Goal: Task Accomplishment & Management: Use online tool/utility

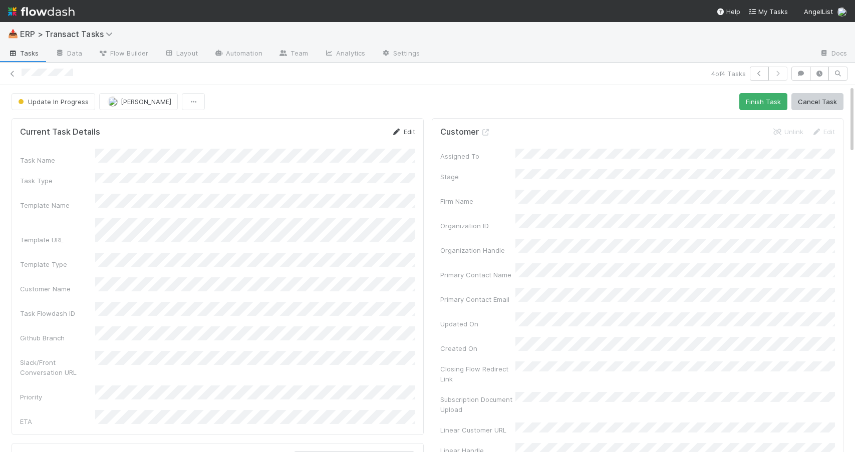
click at [406, 128] on link "Edit" at bounding box center [404, 132] width 24 height 8
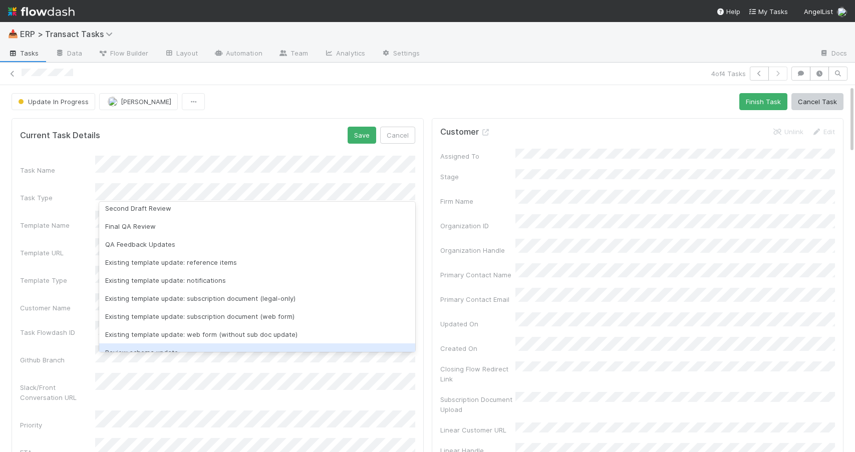
scroll to position [142, 0]
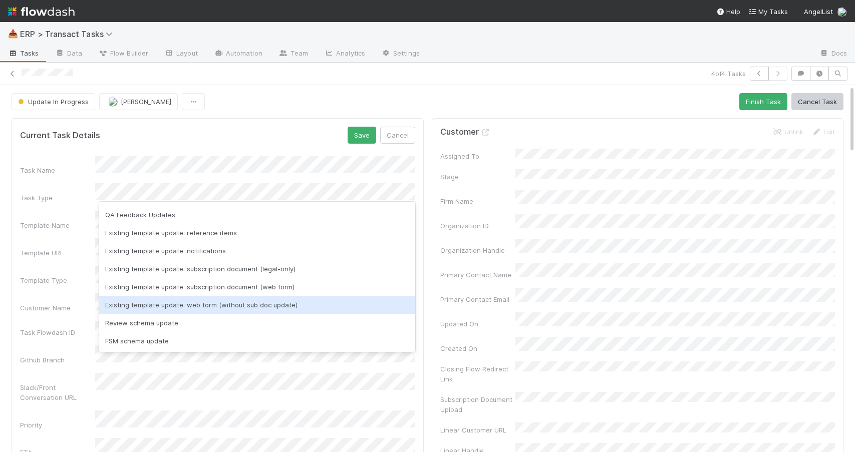
click at [204, 307] on div "Existing template update: web form (without sub doc update)" at bounding box center [257, 305] width 316 height 18
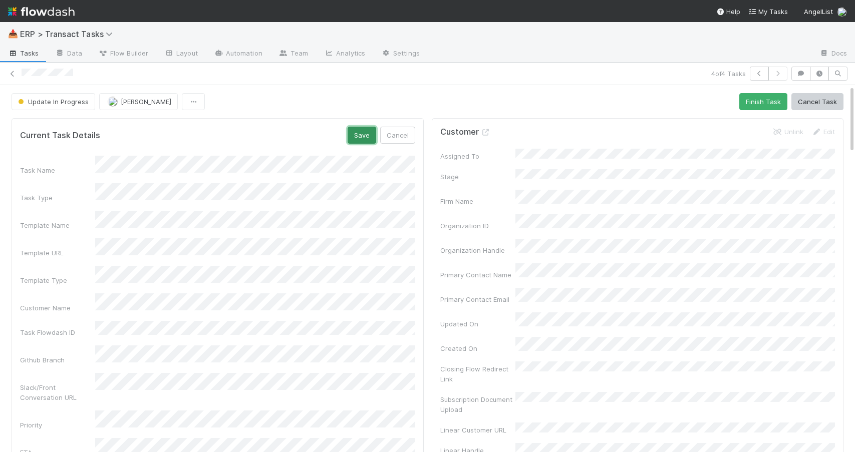
click at [368, 131] on button "Save" at bounding box center [362, 135] width 29 height 17
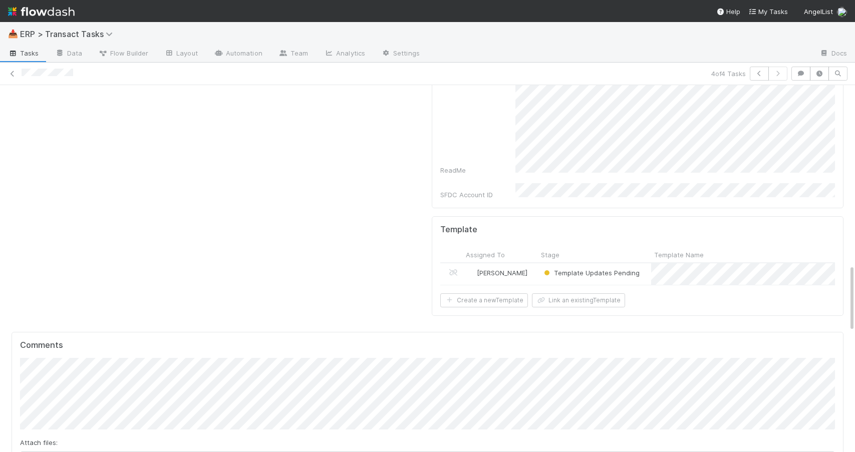
scroll to position [968, 0]
click at [545, 293] on button "Link an existing Template" at bounding box center [578, 300] width 93 height 14
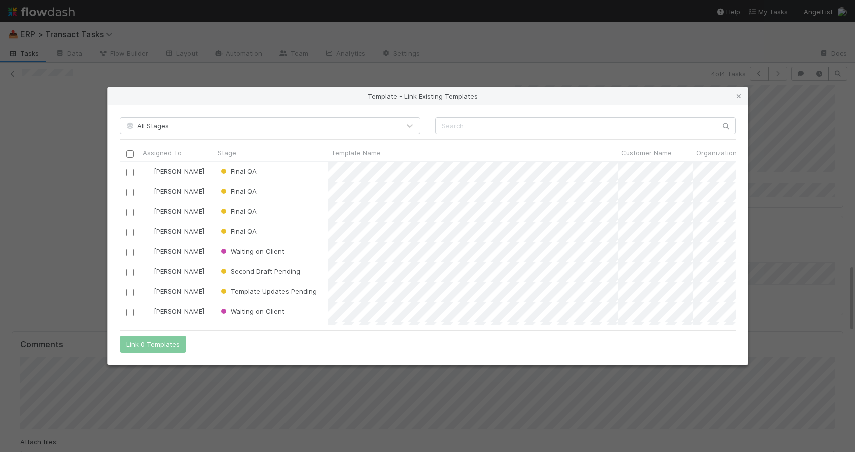
scroll to position [163, 616]
click at [479, 127] on input "text" at bounding box center [585, 125] width 301 height 17
type input "transfer ::"
click at [130, 192] on input "checkbox" at bounding box center [130, 193] width 8 height 8
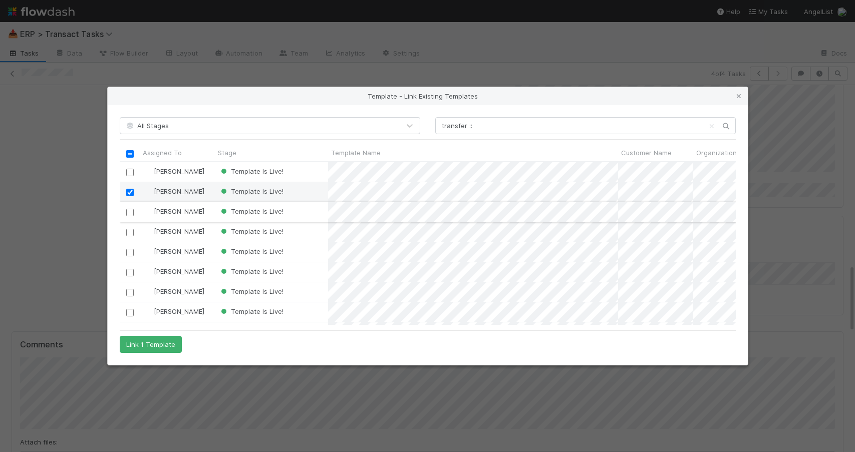
click at [129, 211] on input "checkbox" at bounding box center [130, 213] width 8 height 8
click at [129, 232] on input "checkbox" at bounding box center [130, 233] width 8 height 8
click at [131, 253] on input "checkbox" at bounding box center [130, 253] width 8 height 8
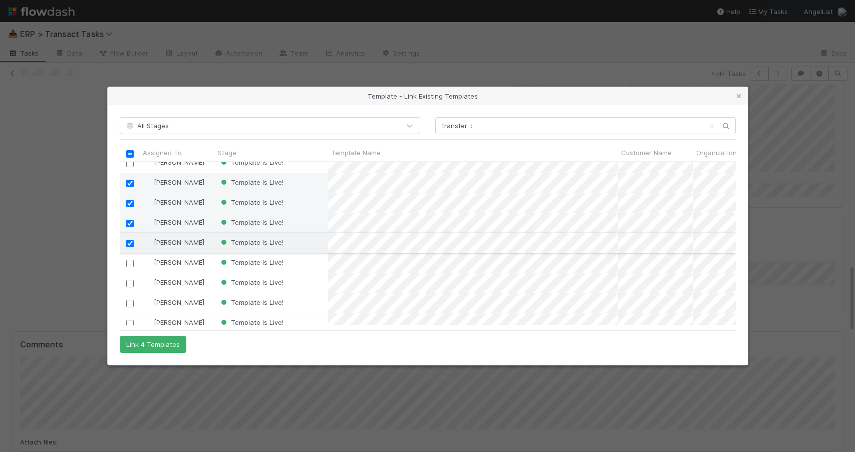
scroll to position [13, 0]
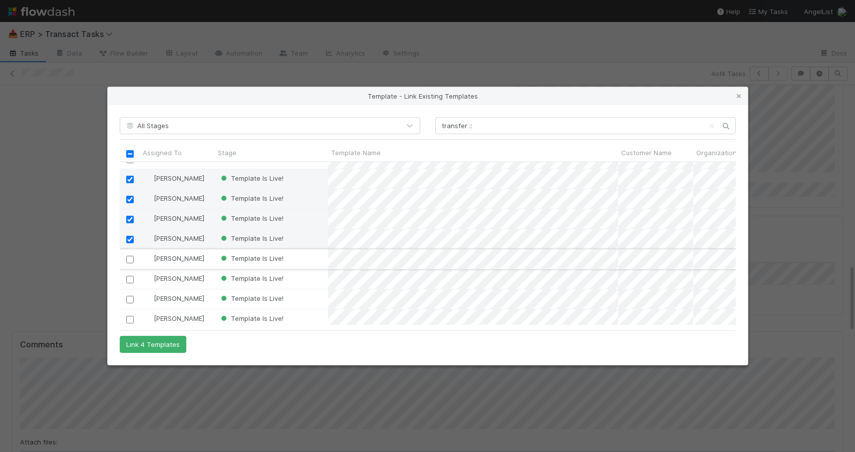
click at [129, 258] on input "checkbox" at bounding box center [130, 260] width 8 height 8
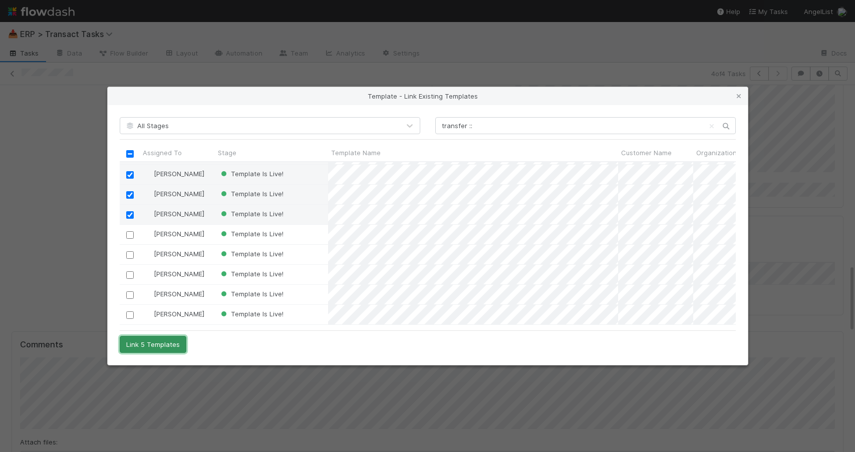
click at [138, 343] on button "Link 5 Templates" at bounding box center [153, 344] width 67 height 17
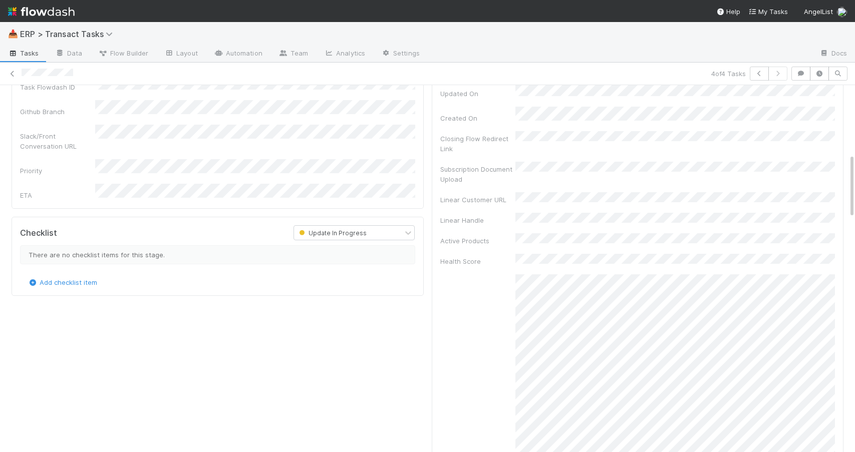
scroll to position [0, 0]
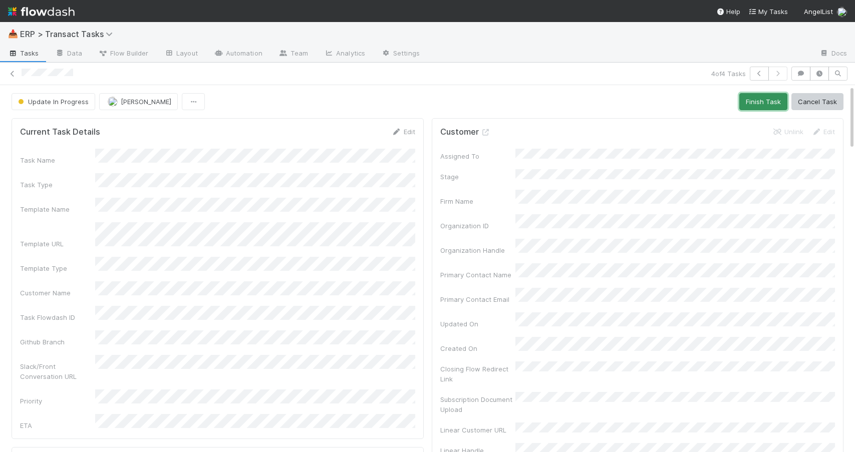
click at [761, 99] on button "Finish Task" at bounding box center [763, 101] width 48 height 17
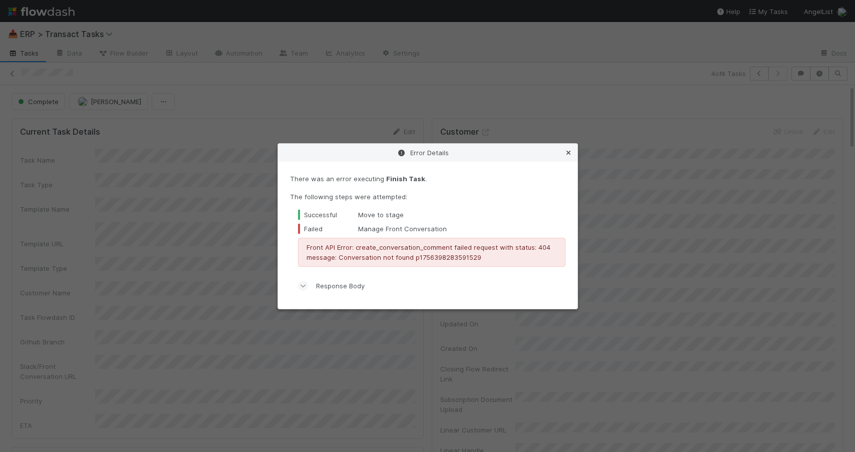
click at [569, 152] on icon at bounding box center [568, 153] width 10 height 7
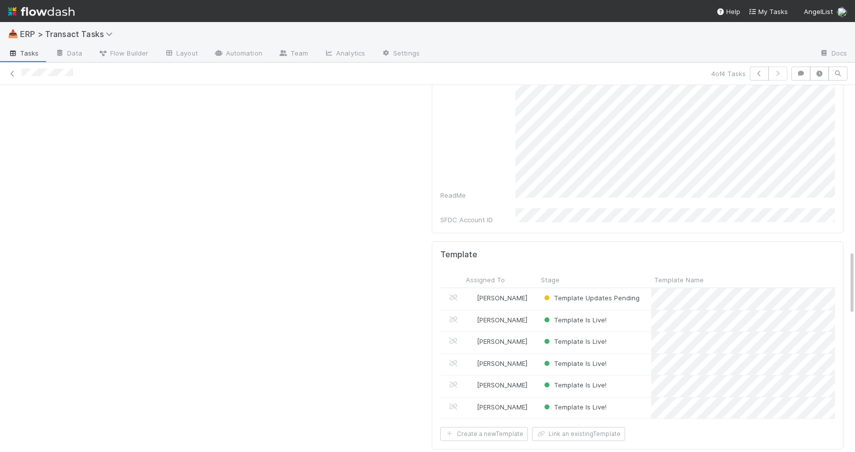
scroll to position [953, 0]
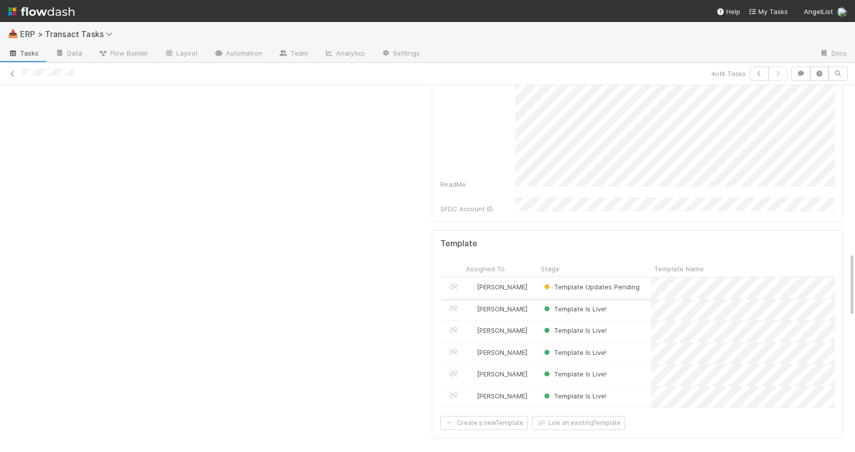
click at [530, 277] on div "[PERSON_NAME]" at bounding box center [500, 288] width 75 height 22
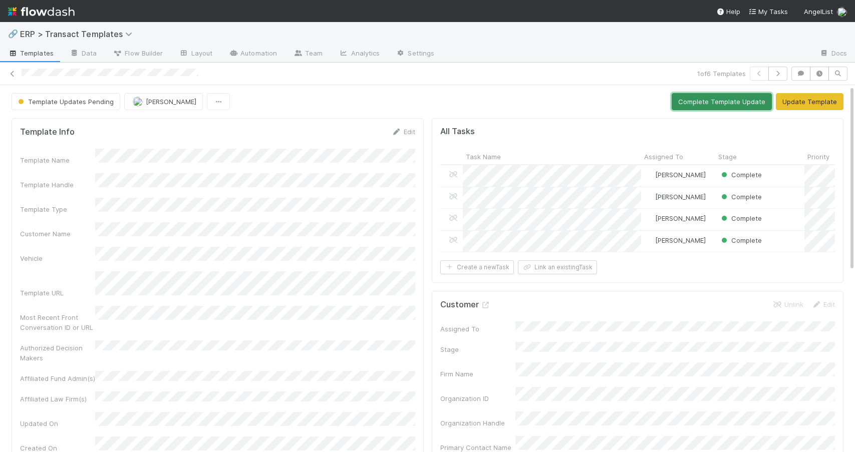
click at [742, 98] on button "Complete Template Update" at bounding box center [722, 101] width 100 height 17
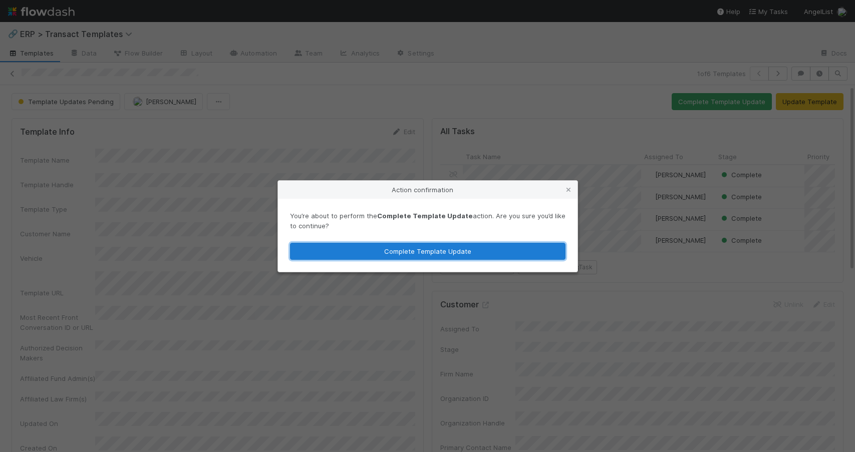
click at [495, 250] on button "Complete Template Update" at bounding box center [427, 251] width 275 height 17
